Goal: Task Accomplishment & Management: Use online tool/utility

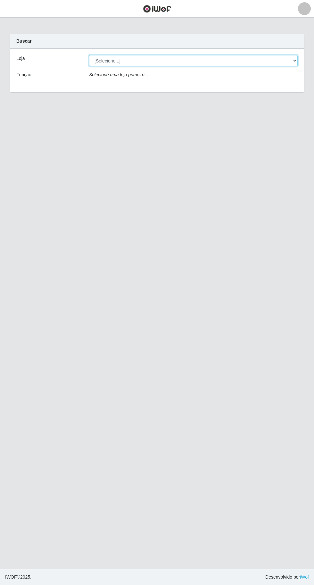
click at [117, 61] on select "[Selecione...] Extraplus - [GEOGRAPHIC_DATA] 03 - [GEOGRAPHIC_DATA]" at bounding box center [193, 60] width 208 height 11
select select "468"
click at [89, 55] on select "[Selecione...] Extraplus - [GEOGRAPHIC_DATA] 03 - [GEOGRAPHIC_DATA]" at bounding box center [193, 60] width 208 height 11
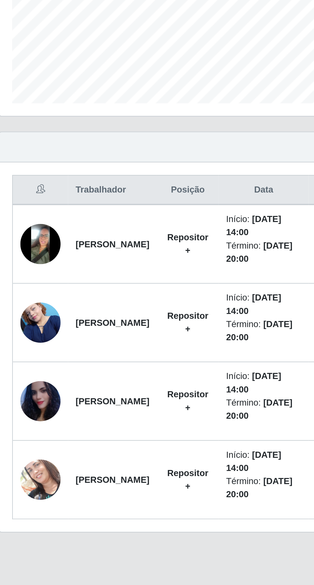
scroll to position [1, 0]
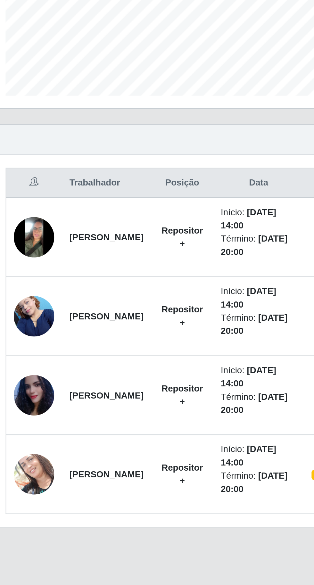
click at [26, 294] on img at bounding box center [30, 300] width 20 height 20
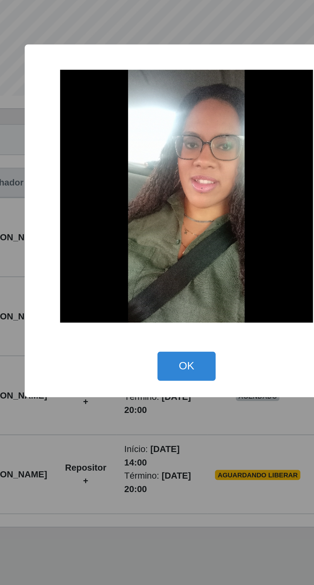
click at [158, 364] on button "OK" at bounding box center [157, 366] width 30 height 15
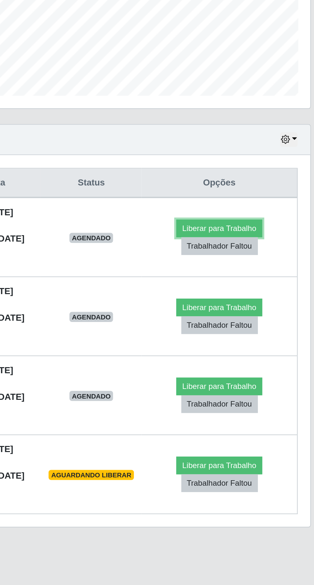
click at [249, 292] on button "Liberar para Trabalho" at bounding box center [257, 296] width 43 height 9
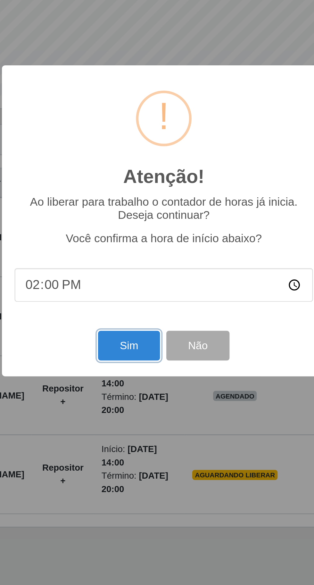
click at [142, 359] on button "Sim" at bounding box center [139, 355] width 31 height 15
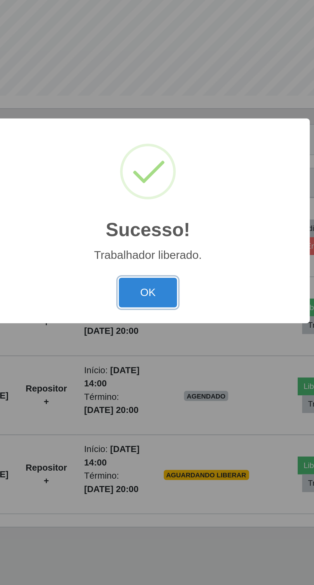
click at [160, 332] on button "OK" at bounding box center [157, 328] width 30 height 15
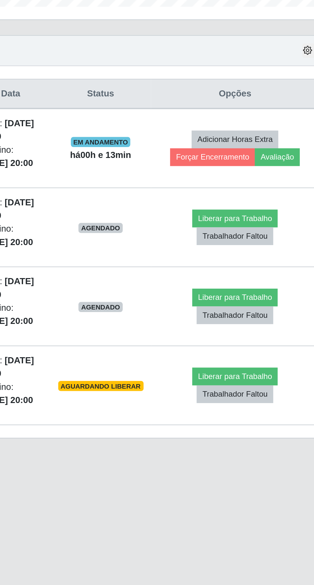
scroll to position [0, 0]
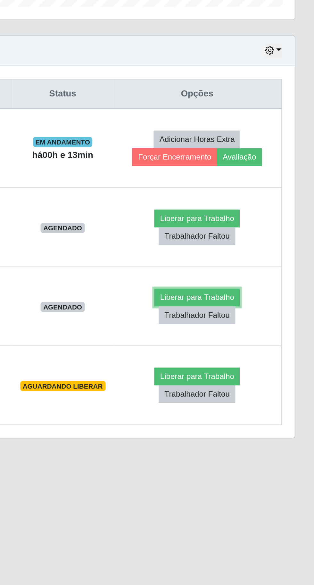
click at [268, 376] on button "Liberar para Trabalho" at bounding box center [254, 376] width 43 height 9
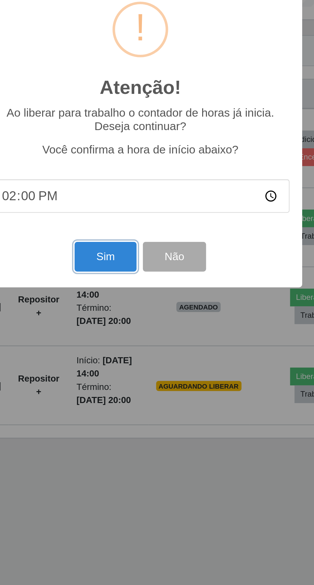
click at [150, 363] on button "Sim" at bounding box center [139, 355] width 31 height 15
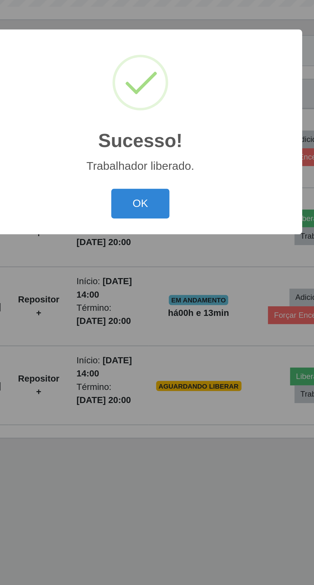
click at [161, 336] on button "OK" at bounding box center [157, 328] width 30 height 15
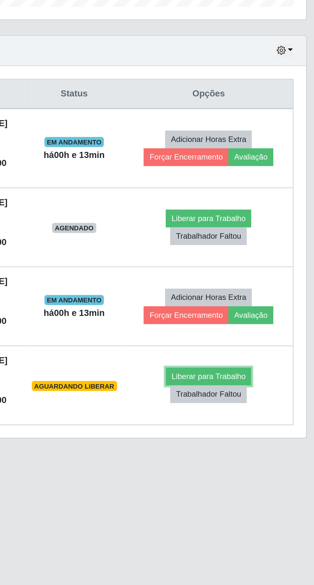
click at [265, 412] on button "Liberar para Trabalho" at bounding box center [254, 416] width 43 height 9
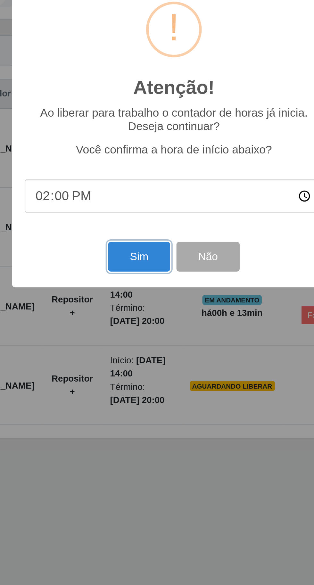
click at [136, 363] on button "Sim" at bounding box center [139, 355] width 31 height 15
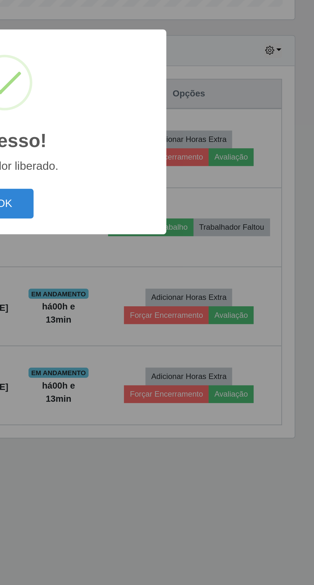
click at [167, 336] on button "OK" at bounding box center [157, 328] width 30 height 15
